Goal: Transaction & Acquisition: Purchase product/service

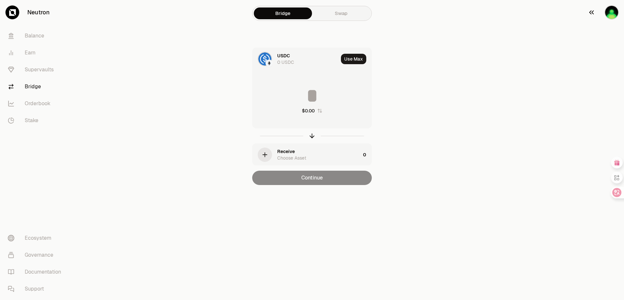
click at [612, 14] on img "button" at bounding box center [612, 12] width 14 height 14
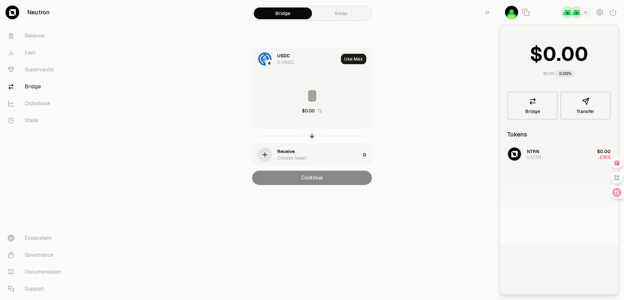
click at [612, 14] on div "Portfolio Your tokens and total balance $0.00 0.00% Bridge Transfer Tokens NTRN…" at bounding box center [562, 150] width 125 height 300
click at [538, 155] on div "NTRN 0 NTRN $0.00 -2.35%" at bounding box center [559, 194] width 119 height 100
click at [534, 154] on div "NTRN 0 NTRN $0.00 -2.35%" at bounding box center [559, 194] width 119 height 100
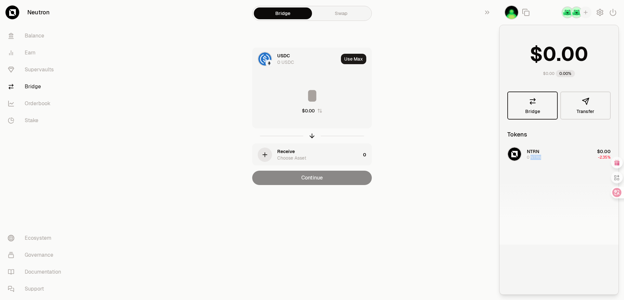
click at [535, 112] on span "Bridge" at bounding box center [533, 111] width 15 height 5
click at [507, 16] on img "button" at bounding box center [512, 12] width 14 height 14
click at [589, 13] on div "button" at bounding box center [586, 13] width 12 height 12
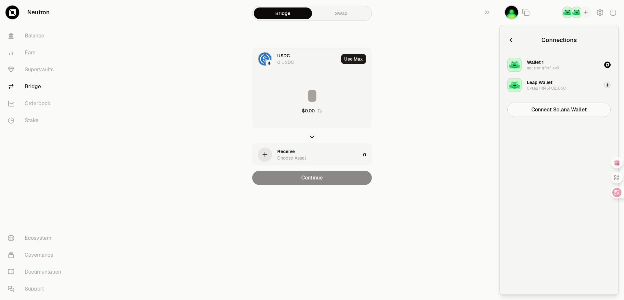
click at [558, 64] on div "Wallet 1 neutron1rfstf...ev9" at bounding box center [543, 65] width 32 height 12
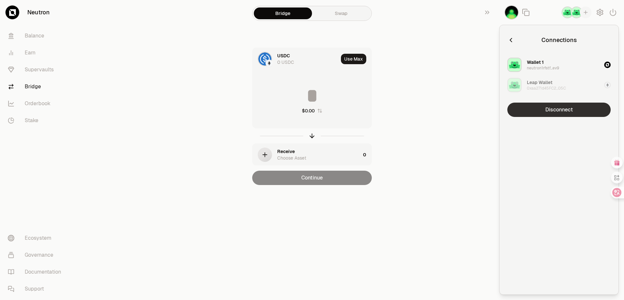
click at [557, 108] on button "Disconnect" at bounding box center [559, 109] width 103 height 14
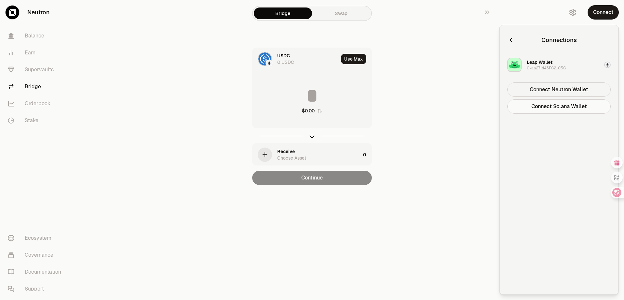
click at [576, 91] on button "Connect Neutron Wallet" at bounding box center [559, 89] width 103 height 14
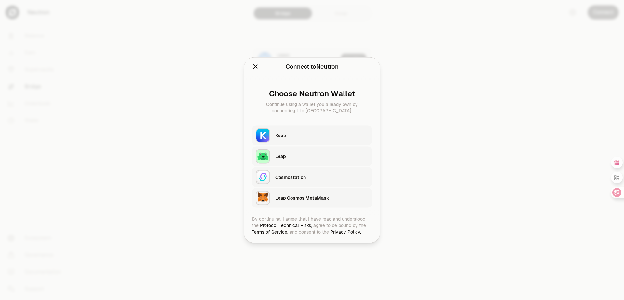
click at [282, 154] on div "Leap" at bounding box center [321, 156] width 93 height 7
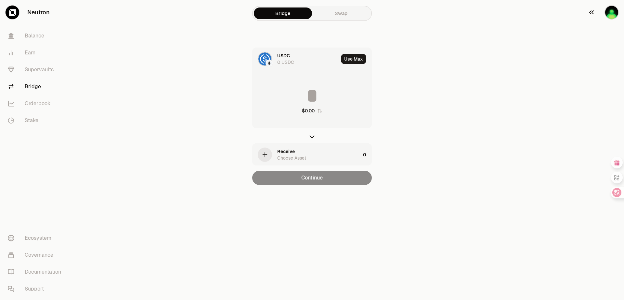
click at [613, 15] on img "button" at bounding box center [612, 12] width 14 height 14
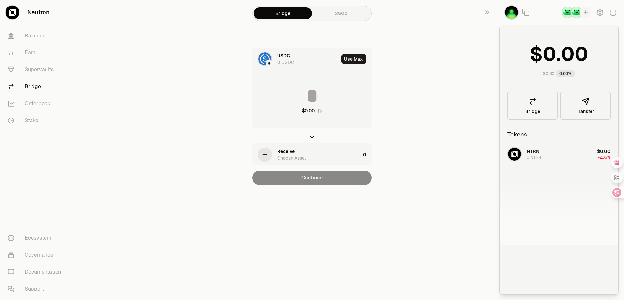
click at [531, 153] on div "NTRN 0 NTRN $0.00 -2.35%" at bounding box center [559, 194] width 119 height 100
click at [545, 75] on div "$0.00" at bounding box center [548, 73] width 11 height 5
click at [534, 156] on div "NTRN 0 NTRN $0.00 -2.35%" at bounding box center [559, 194] width 119 height 100
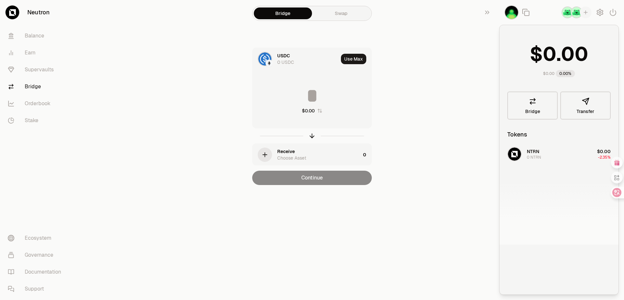
click at [327, 173] on div "Continue" at bounding box center [312, 177] width 120 height 14
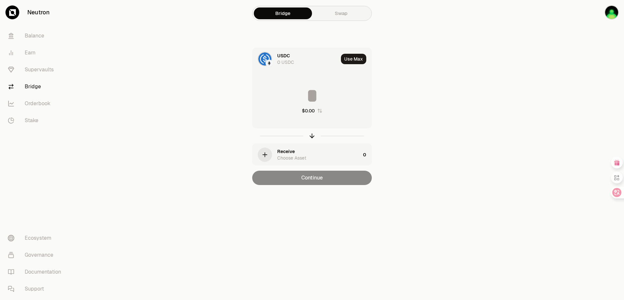
click at [322, 180] on div "Continue" at bounding box center [312, 177] width 120 height 14
click at [616, 13] on img "button" at bounding box center [612, 12] width 14 height 14
click at [355, 59] on button "Use Max" at bounding box center [353, 59] width 25 height 10
click at [265, 151] on div "button" at bounding box center [265, 154] width 14 height 14
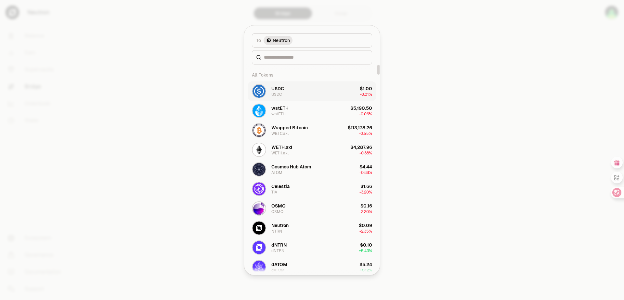
click at [286, 93] on button "USDC USDC $1.00 -0.01%" at bounding box center [312, 91] width 128 height 20
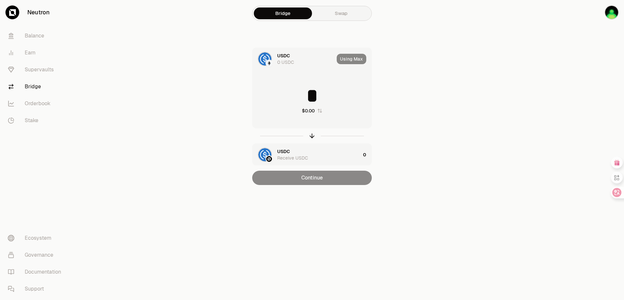
click at [319, 111] on icon "button" at bounding box center [319, 110] width 5 height 5
type input "*****"
click at [313, 136] on icon "button" at bounding box center [312, 135] width 7 height 7
type input "*****"
